Goal: Information Seeking & Learning: Learn about a topic

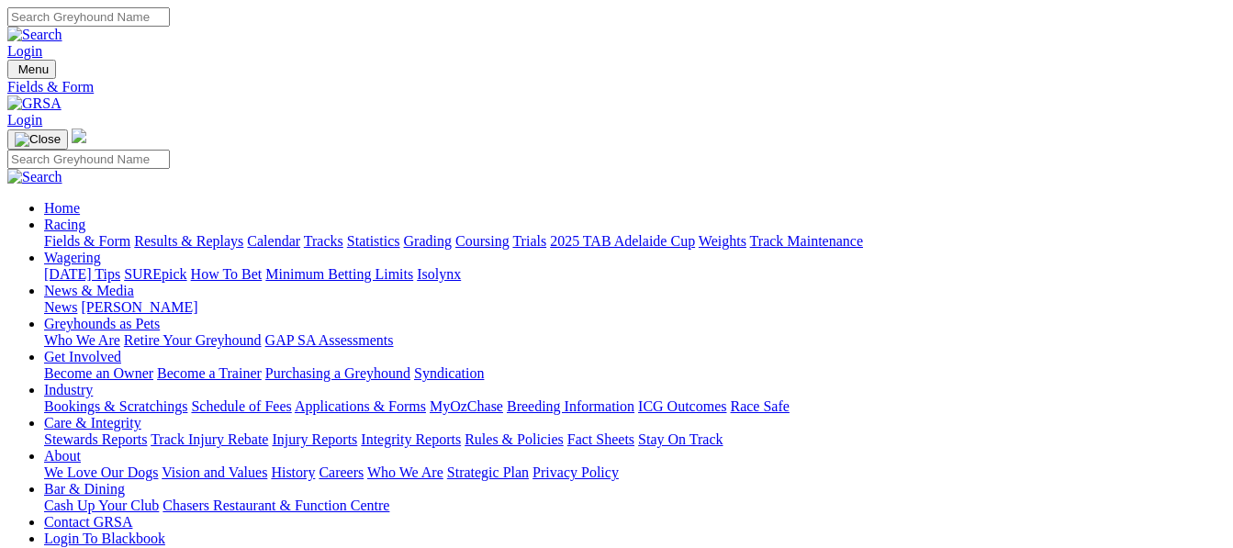
click at [62, 95] on img at bounding box center [34, 103] width 54 height 17
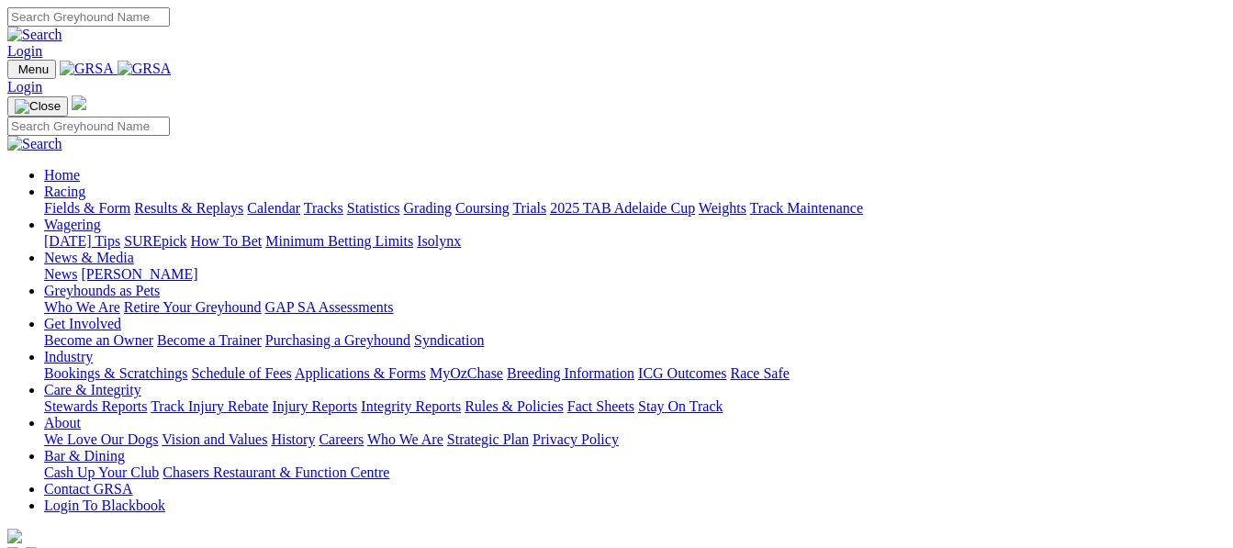
scroll to position [563, 0]
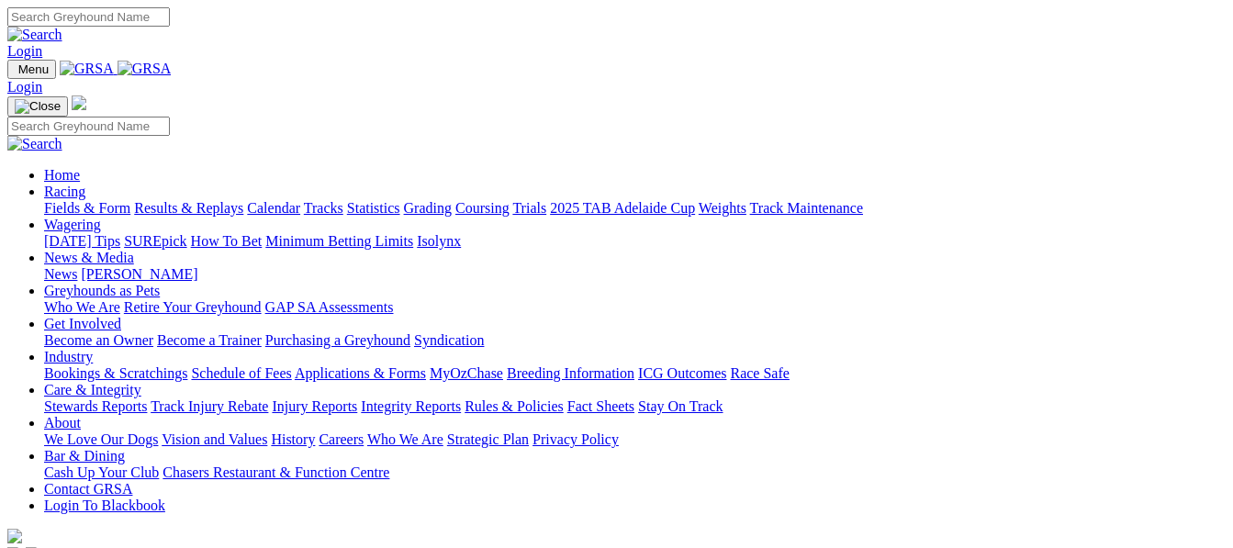
scroll to position [563, 0]
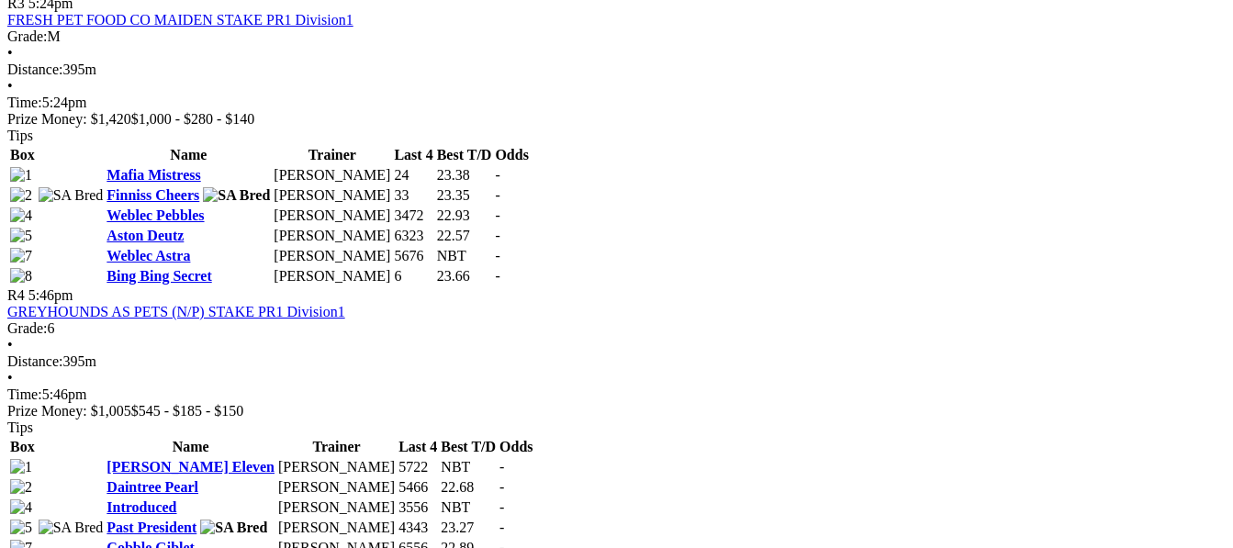
scroll to position [1614, 0]
